Goal: Find specific fact: Find specific fact

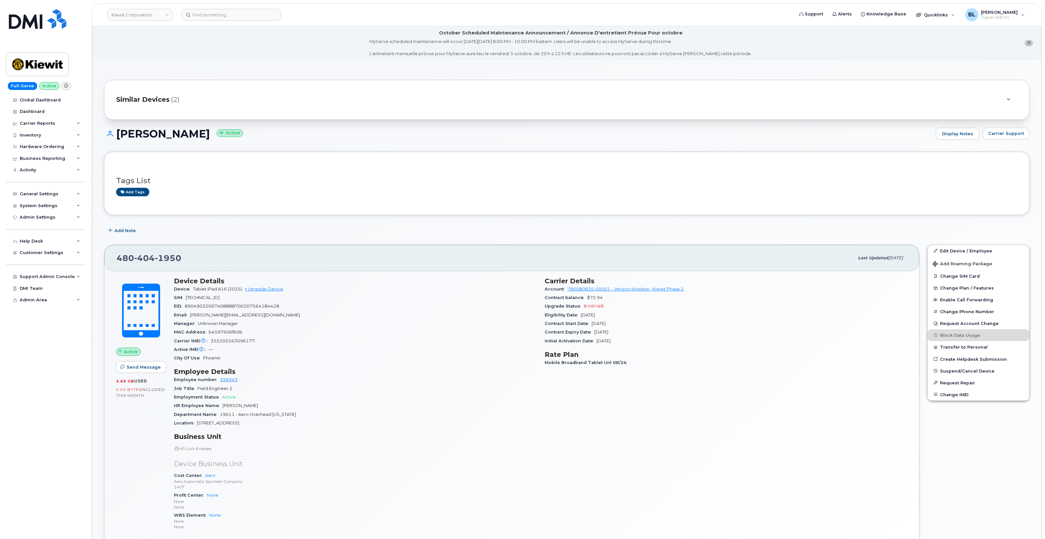
click at [287, 188] on div "Add tags" at bounding box center [564, 192] width 896 height 8
click at [1015, 130] on button "Carrier Support" at bounding box center [1005, 134] width 47 height 12
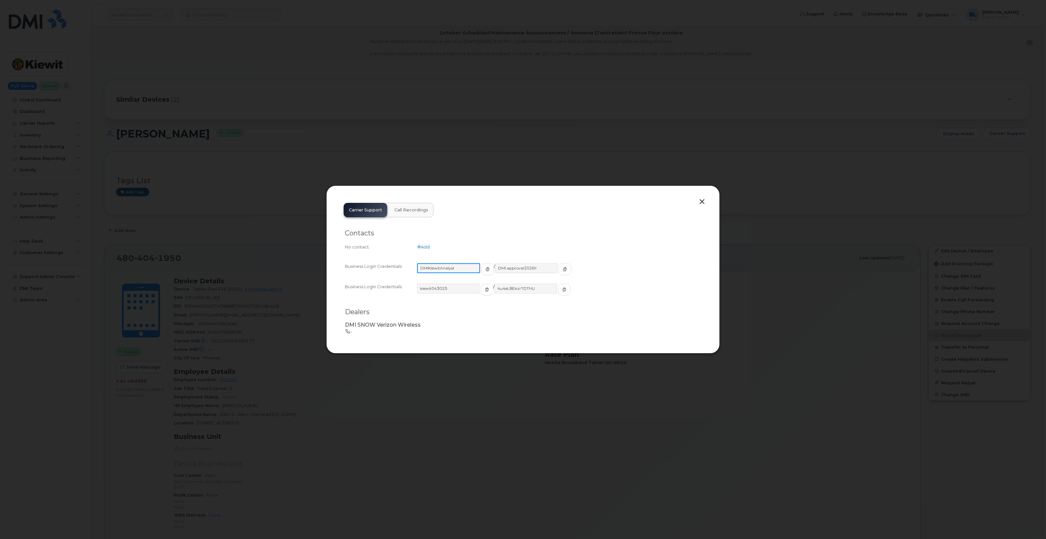
drag, startPoint x: 467, startPoint y: 268, endPoint x: 419, endPoint y: 268, distance: 48.5
click at [419, 268] on input "DMIKiewitAnalyst" at bounding box center [448, 268] width 63 height 10
drag, startPoint x: 451, startPoint y: 288, endPoint x: 398, endPoint y: 281, distance: 53.9
click at [398, 281] on div "Business Login Credentials [SECURITY_DATA] / DMI.approval2026!! Business Login …" at bounding box center [523, 282] width 356 height 41
drag, startPoint x: 533, startPoint y: 292, endPoint x: 490, endPoint y: 288, distance: 43.5
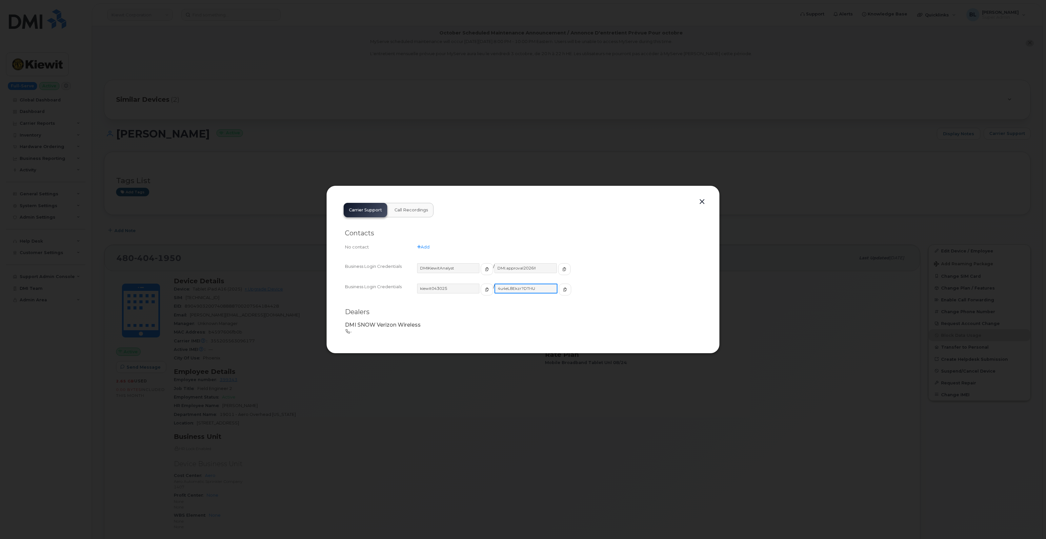
click at [495, 288] on input "4u4eL8Ekzr?DTHU" at bounding box center [526, 288] width 63 height 10
click at [455, 293] on input "kiewit043025" at bounding box center [448, 288] width 63 height 10
drag, startPoint x: 456, startPoint y: 290, endPoint x: 421, endPoint y: 288, distance: 34.5
click at [421, 288] on input "kiewit043025" at bounding box center [448, 288] width 63 height 10
drag, startPoint x: 537, startPoint y: 284, endPoint x: 491, endPoint y: 286, distance: 45.3
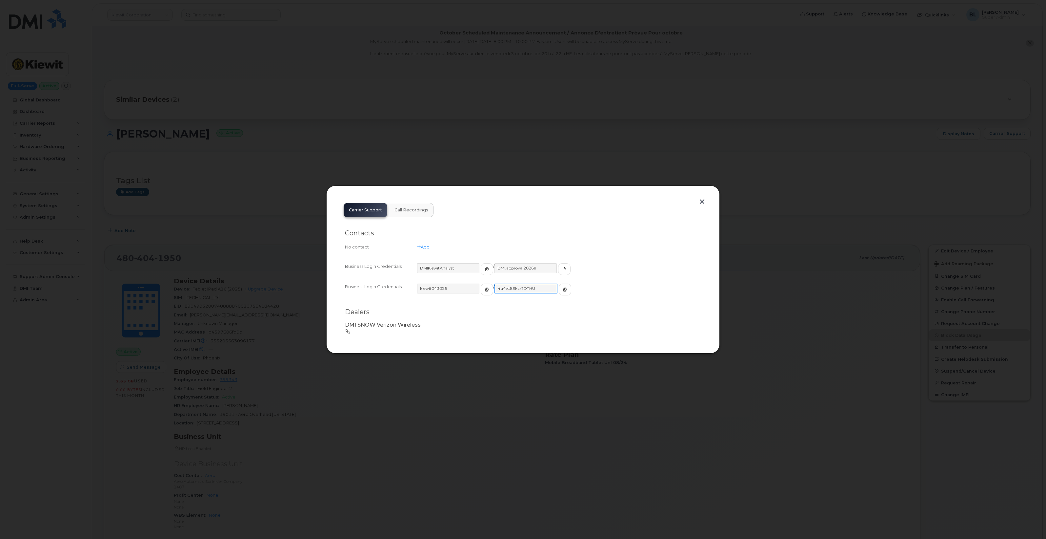
click at [495, 286] on input "4u4eL8Ekzr?DTHU" at bounding box center [526, 288] width 63 height 10
click at [794, 171] on div at bounding box center [523, 269] width 1046 height 539
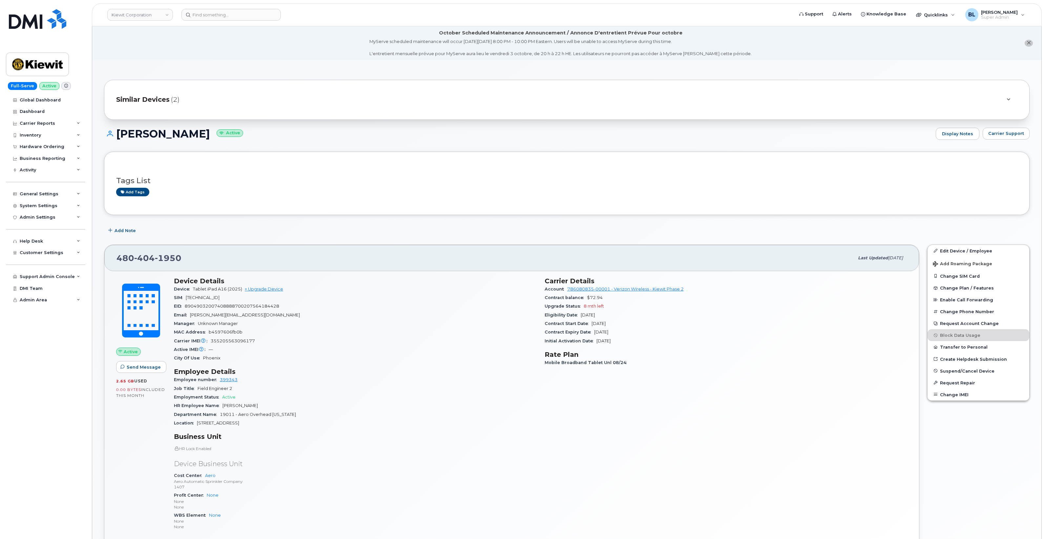
click at [155, 258] on span "1950" at bounding box center [168, 258] width 27 height 10
copy span "[PHONE_NUMBER]"
click at [178, 21] on header "[PERSON_NAME] Corporation Support Alerts Knowledge Base Quicklinks Suspend / Ca…" at bounding box center [567, 14] width 950 height 23
click at [155, 19] on link "Kiewit Corporation" at bounding box center [140, 15] width 66 height 12
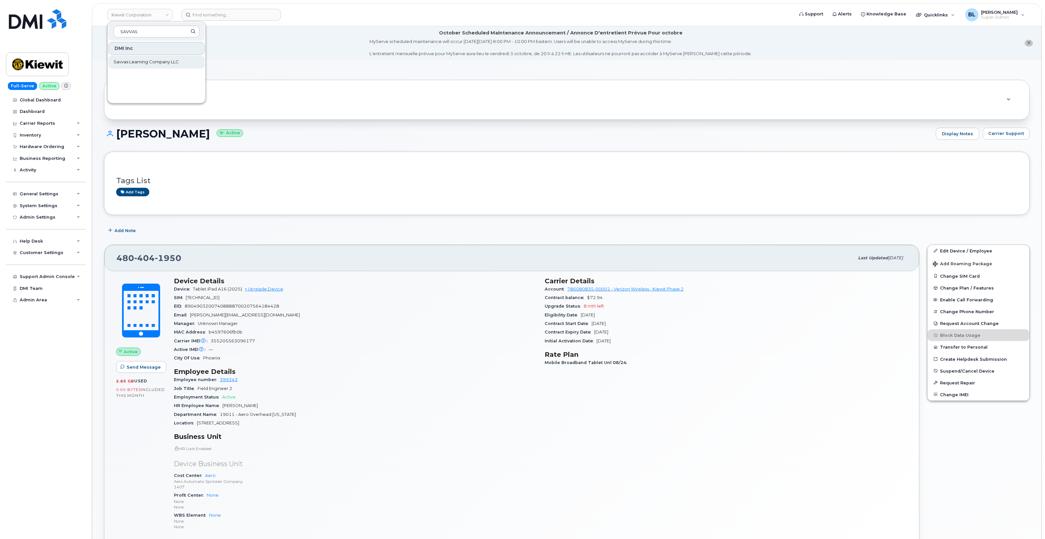
type input "SAVVAS"
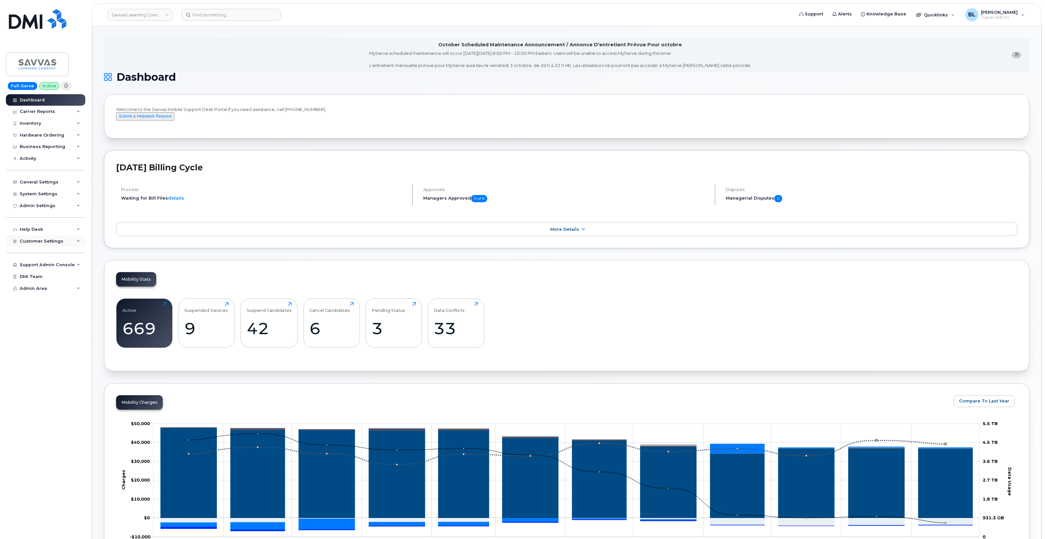
click at [60, 241] on span "Customer Settings" at bounding box center [42, 240] width 44 height 5
click at [54, 393] on div "Business Accounts" at bounding box center [45, 391] width 44 height 6
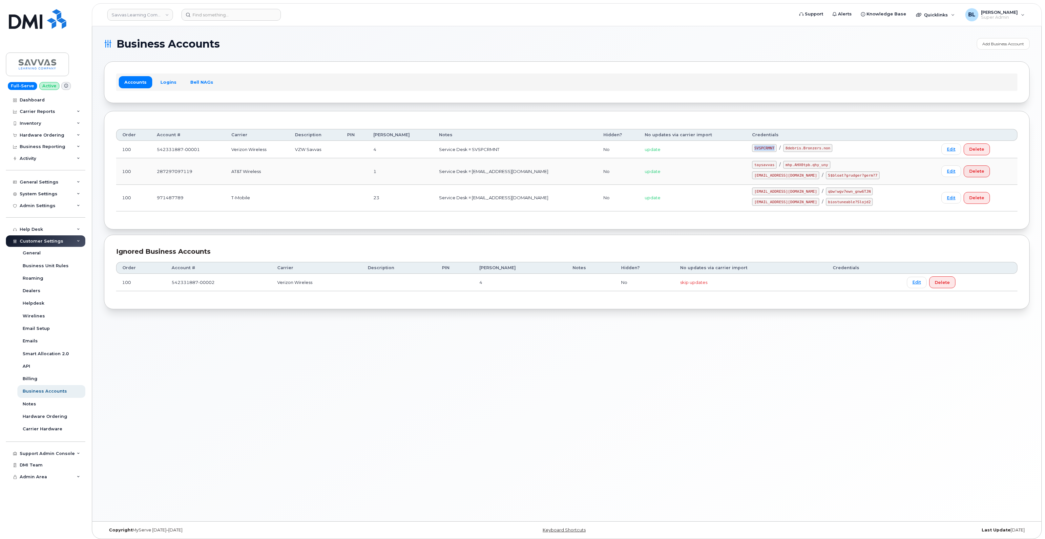
drag, startPoint x: 760, startPoint y: 148, endPoint x: 784, endPoint y: 148, distance: 24.0
click at [784, 148] on td "SVSPCRMNT / 8debris.Bronzers.non" at bounding box center [840, 149] width 189 height 17
copy code "SVSPCRMNT"
drag, startPoint x: 792, startPoint y: 150, endPoint x: 837, endPoint y: 153, distance: 45.1
click at [837, 153] on td "SVSPCRMNT / 8debris.Bronzers.non" at bounding box center [840, 149] width 189 height 17
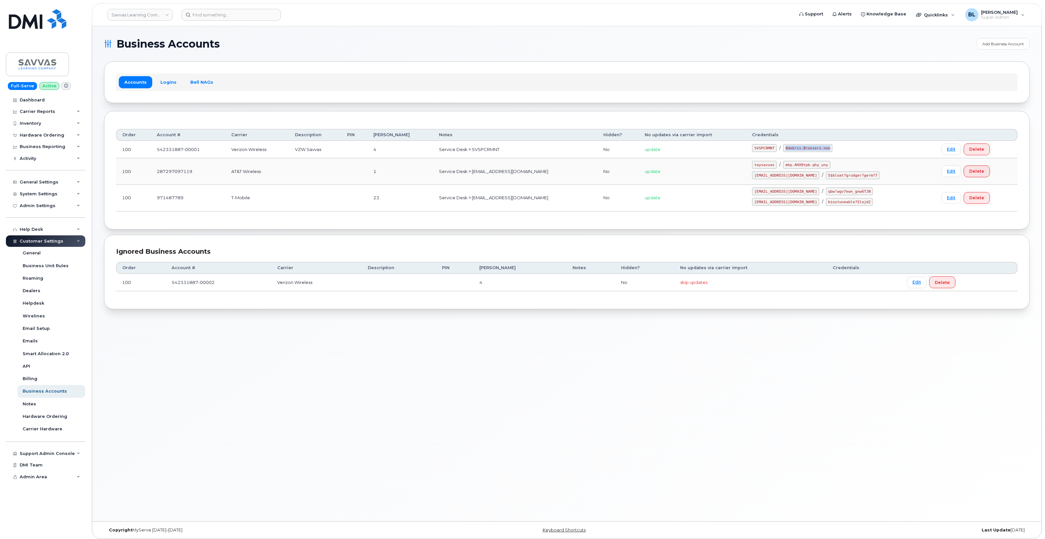
copy code "8debris.Bronzers.non"
